Goal: Transaction & Acquisition: Download file/media

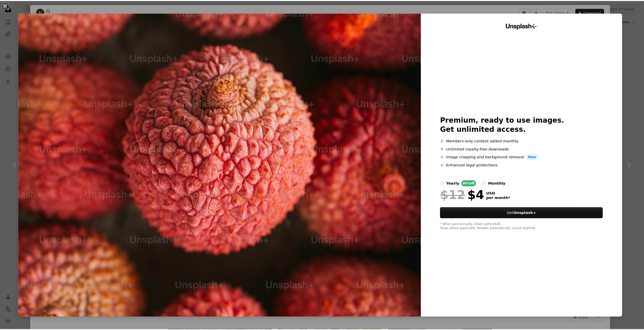
scroll to position [1492, 0]
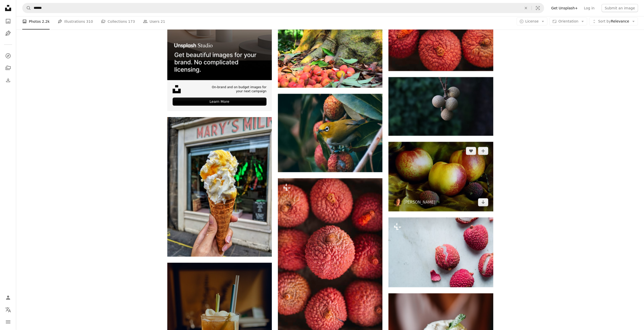
scroll to position [1391, 0]
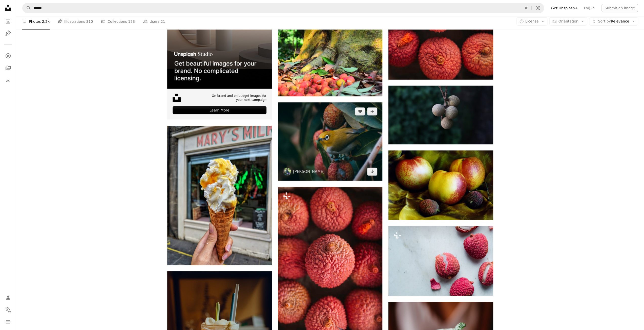
click at [329, 134] on img at bounding box center [330, 141] width 104 height 78
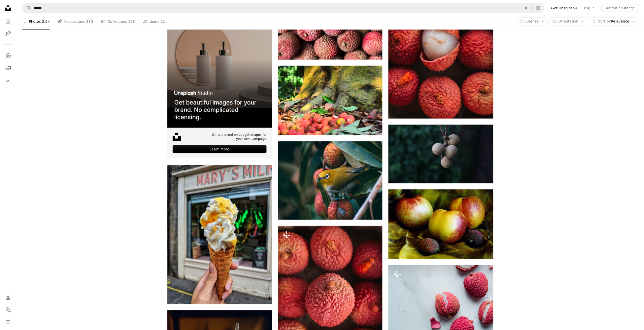
scroll to position [1264, 0]
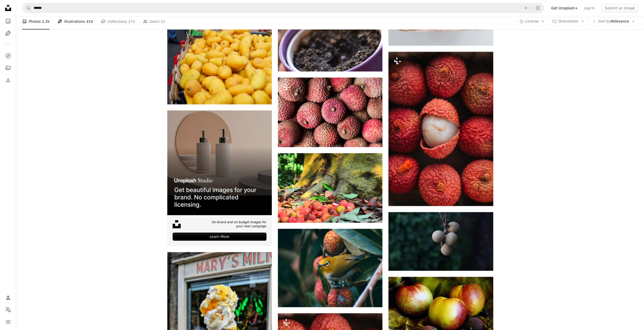
click at [75, 25] on link "Pen Tool Illustrations 310" at bounding box center [75, 21] width 35 height 16
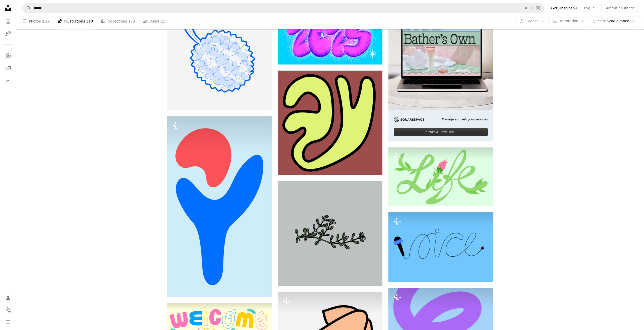
scroll to position [152, 0]
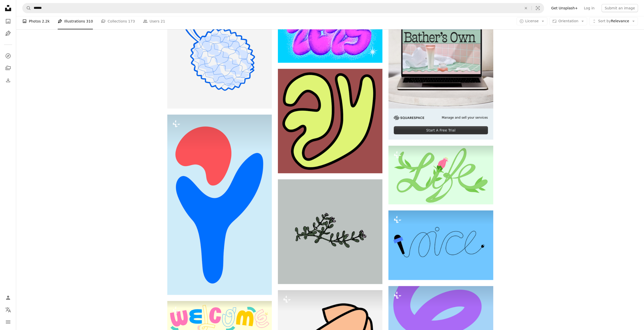
click at [39, 23] on link "A photo Photos 2.2k" at bounding box center [35, 21] width 27 height 16
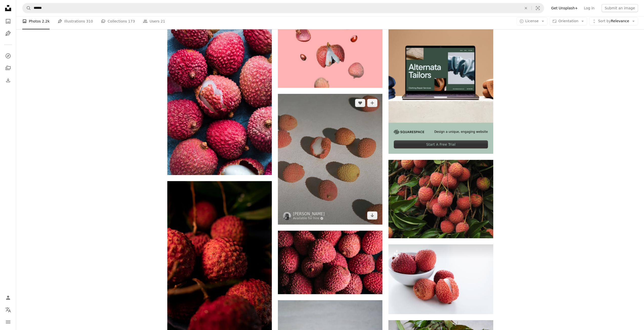
scroll to position [152, 0]
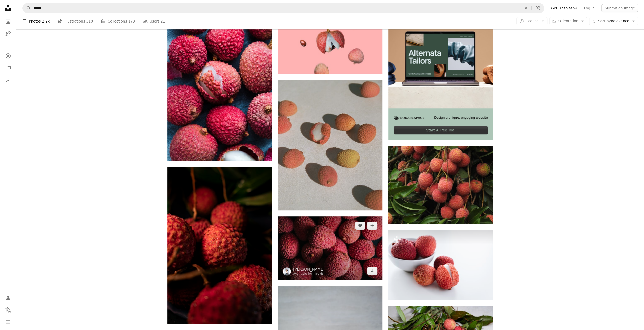
click at [334, 263] on img at bounding box center [330, 248] width 104 height 63
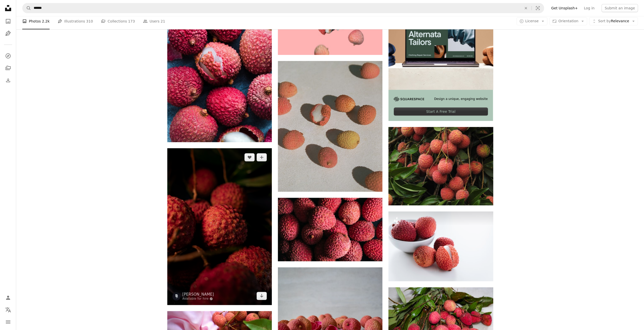
scroll to position [202, 0]
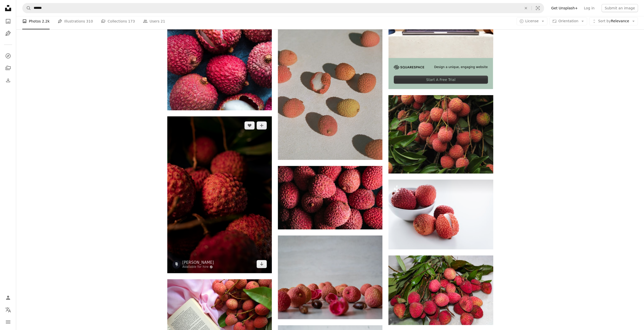
click at [192, 173] on img at bounding box center [219, 194] width 104 height 157
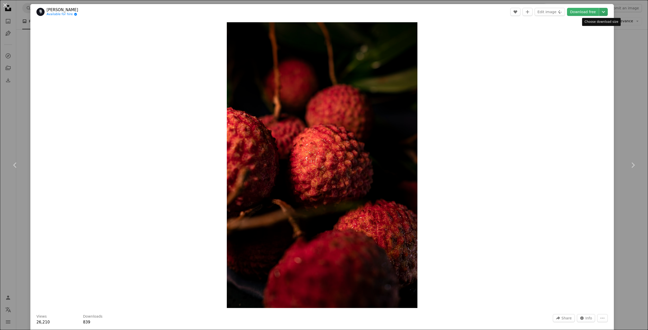
click at [603, 12] on icon "Chevron down" at bounding box center [603, 12] width 8 height 6
click at [569, 59] on link "Original Size ( 4160 x 6240 )" at bounding box center [581, 56] width 53 height 9
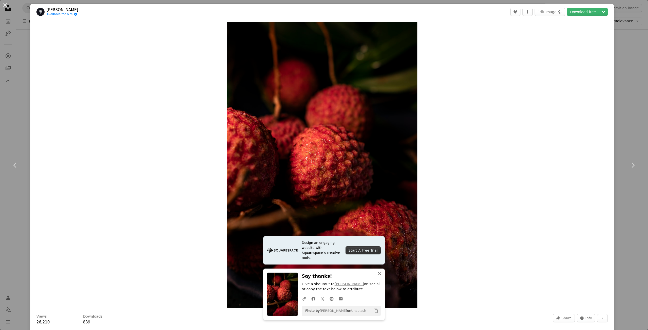
drag, startPoint x: 379, startPoint y: 274, endPoint x: 380, endPoint y: 272, distance: 2.6
click at [379, 274] on icon "An X shape" at bounding box center [379, 274] width 6 height 6
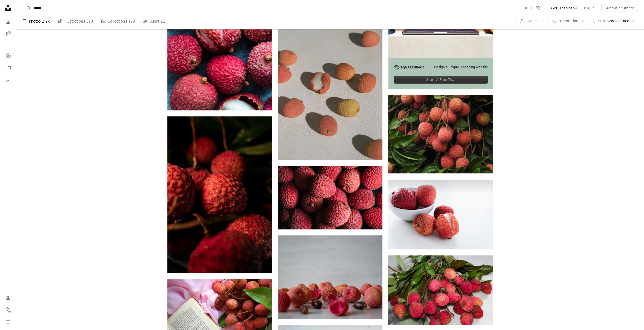
drag, startPoint x: 533, startPoint y: 10, endPoint x: 528, endPoint y: 10, distance: 5.1
click at [531, 10] on button "An X shape" at bounding box center [525, 8] width 11 height 10
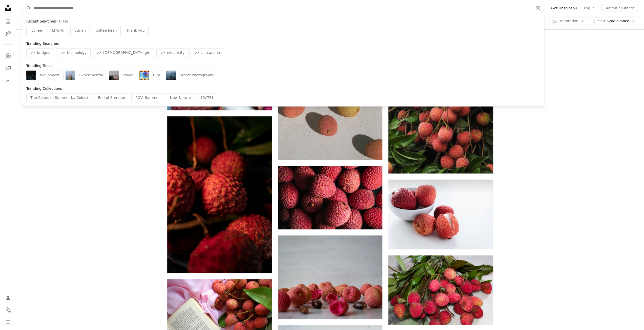
click at [502, 7] on input "Find visuals sitewide" at bounding box center [281, 8] width 500 height 10
paste input "********"
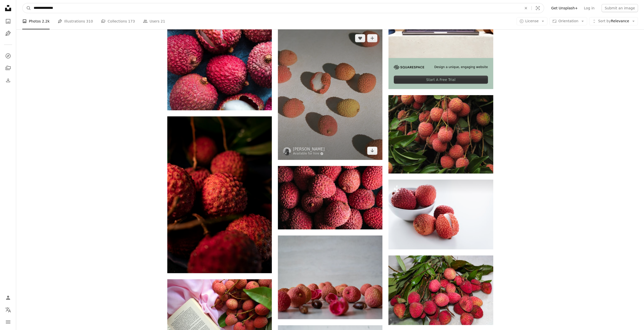
type input "**********"
click button "A magnifying glass" at bounding box center [27, 8] width 9 height 10
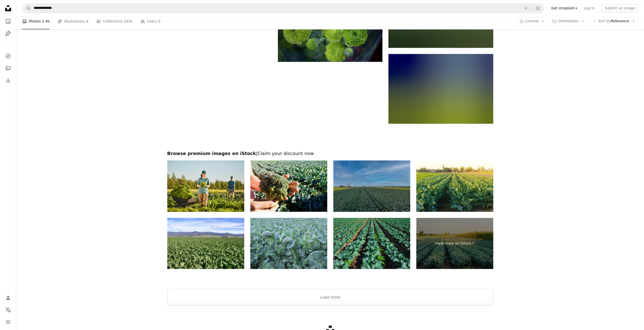
scroll to position [835, 0]
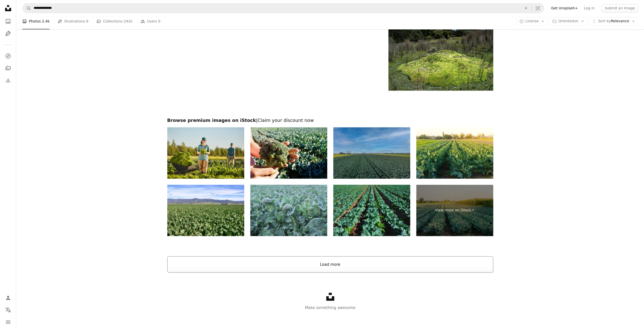
click at [333, 265] on button "Load more" at bounding box center [330, 264] width 326 height 16
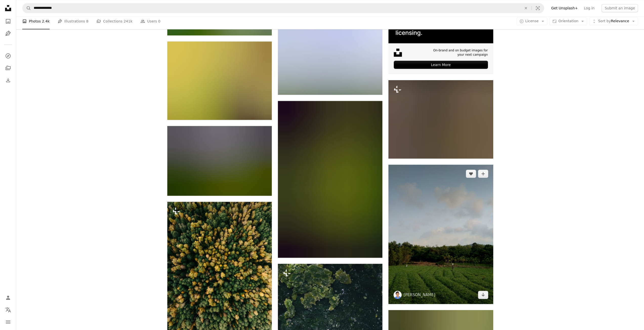
scroll to position [2279, 0]
